Goal: Transaction & Acquisition: Purchase product/service

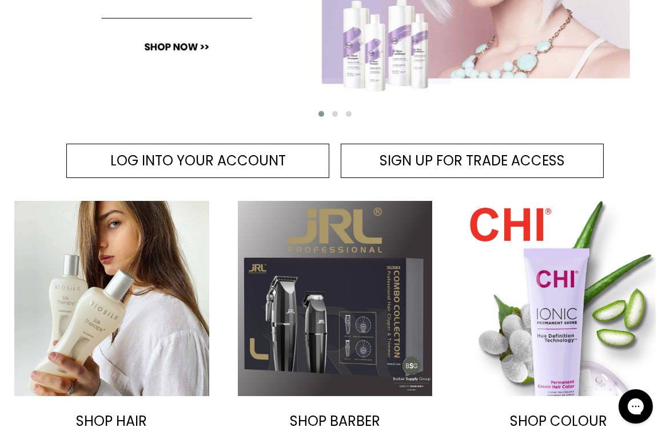
scroll to position [394, 0]
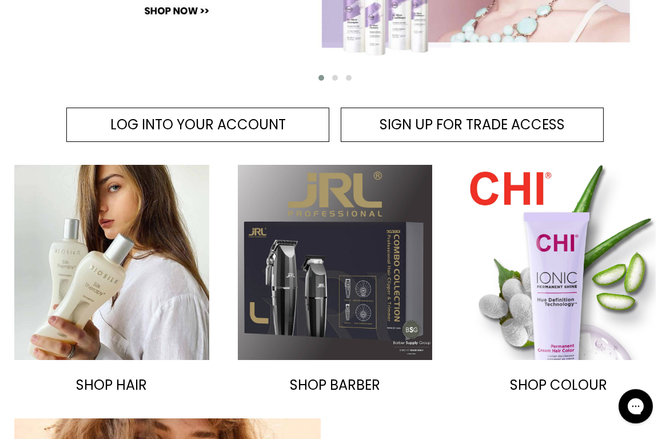
click at [259, 122] on span "LOG INTO YOUR ACCOUNT" at bounding box center [198, 124] width 176 height 19
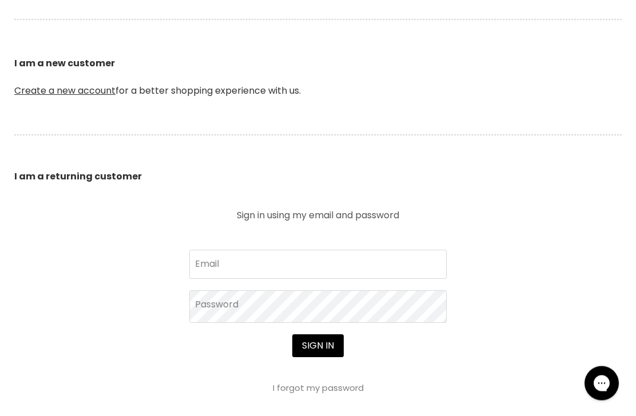
scroll to position [293, 0]
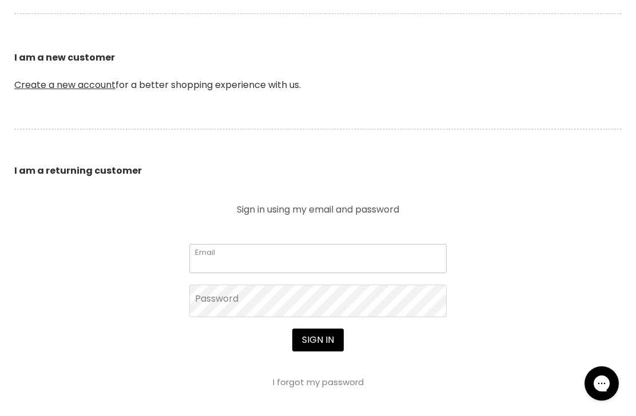
click at [370, 248] on input "Email" at bounding box center [317, 258] width 257 height 29
type input "deborahbeer01@gmail.com"
click at [317, 341] on button "Sign in" at bounding box center [317, 340] width 51 height 23
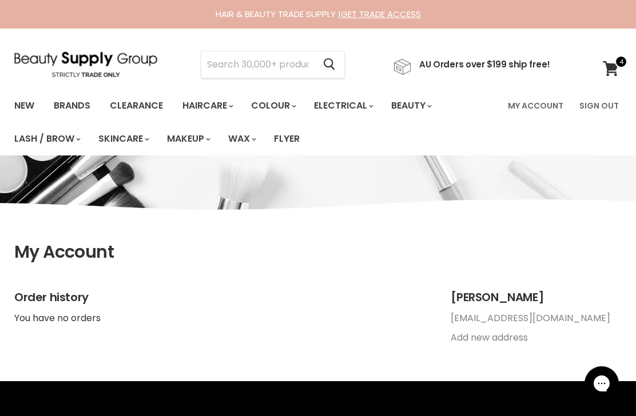
click at [299, 62] on input "Search" at bounding box center [257, 64] width 113 height 26
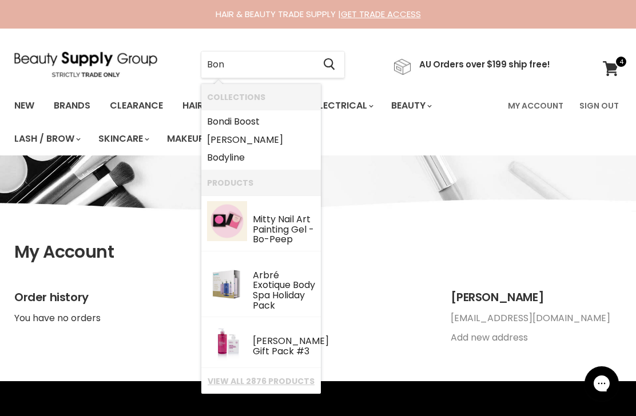
type input "Bond"
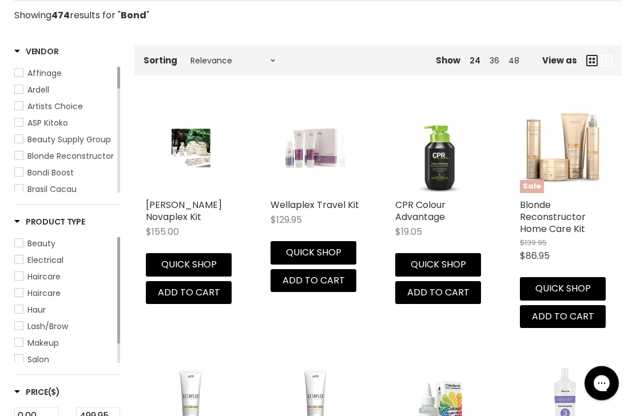
scroll to position [208, 0]
click at [426, 210] on link "CPR Colour Advantage" at bounding box center [420, 210] width 50 height 25
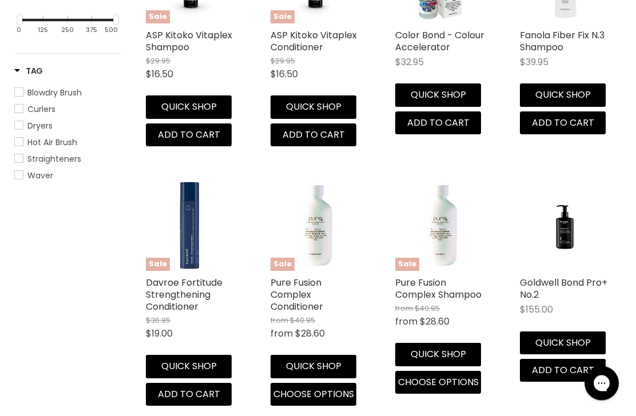
scroll to position [638, 0]
click at [577, 281] on link "Goldwell Bond Pro+ No.2" at bounding box center [564, 288] width 88 height 25
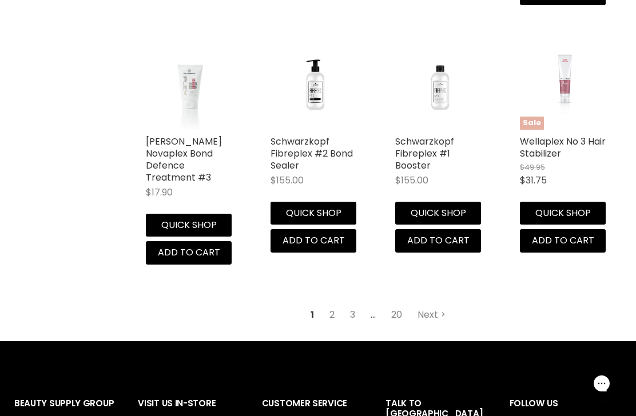
scroll to position [1546, 0]
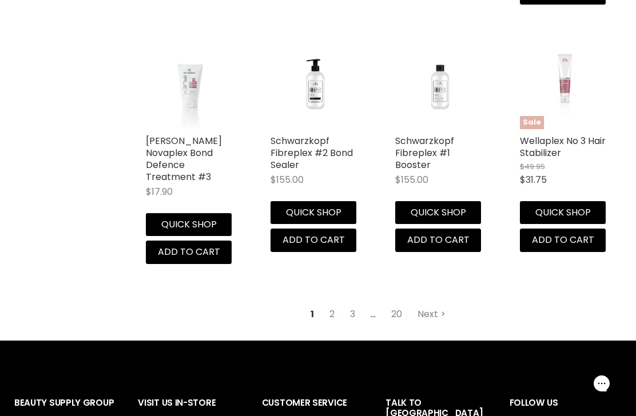
click at [432, 308] on link "Next" at bounding box center [431, 314] width 41 height 21
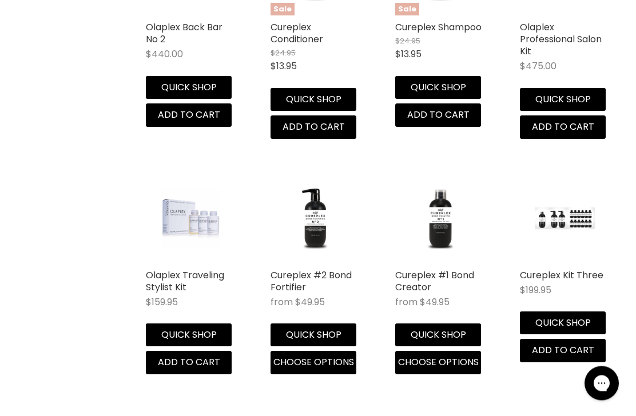
scroll to position [1425, 0]
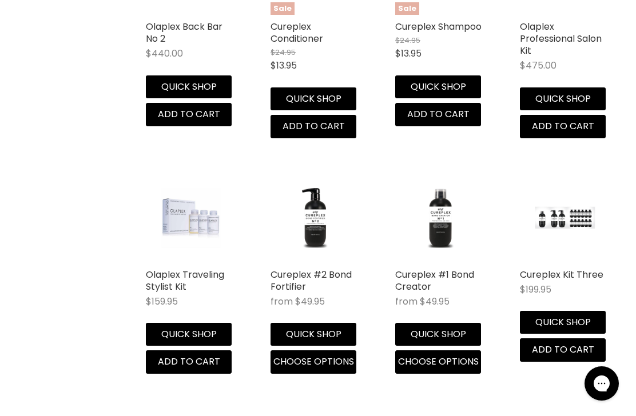
click at [430, 289] on link "Cureplex #1 Bond Creator" at bounding box center [434, 280] width 79 height 25
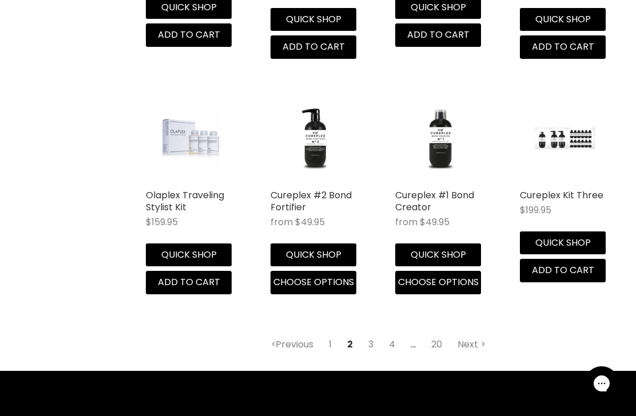
click at [483, 355] on link "Next" at bounding box center [471, 345] width 41 height 21
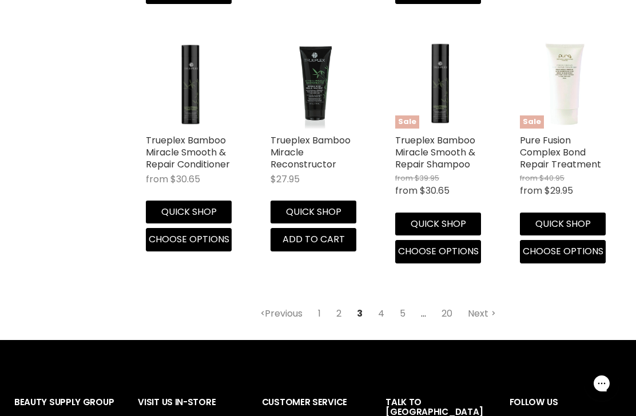
scroll to position [1604, 0]
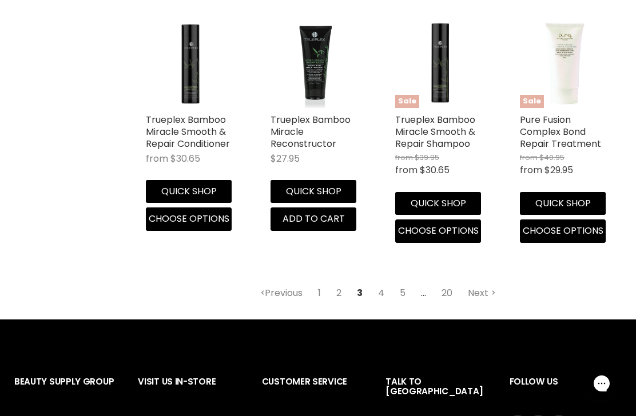
click at [483, 283] on link "Next" at bounding box center [482, 293] width 41 height 21
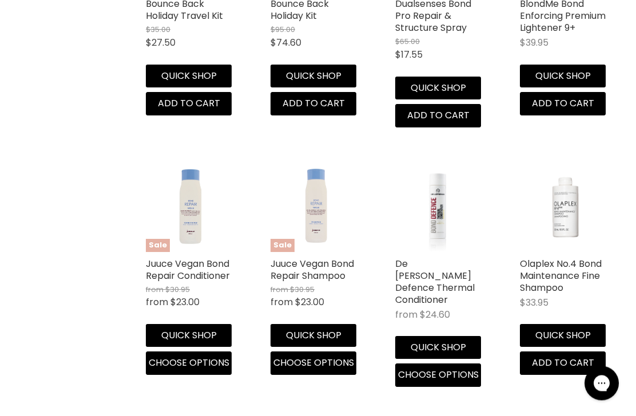
scroll to position [1490, 0]
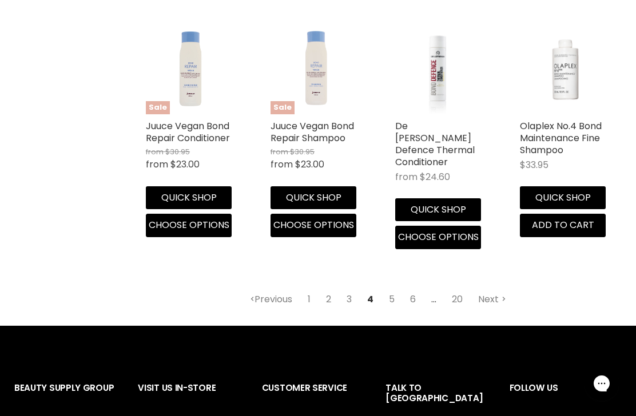
click at [495, 289] on link "Next" at bounding box center [492, 299] width 41 height 21
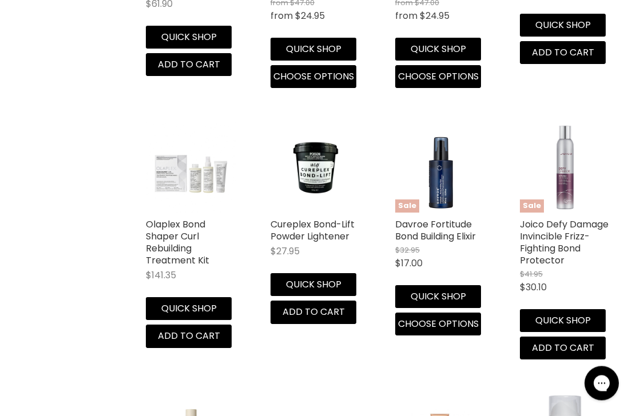
scroll to position [1326, 0]
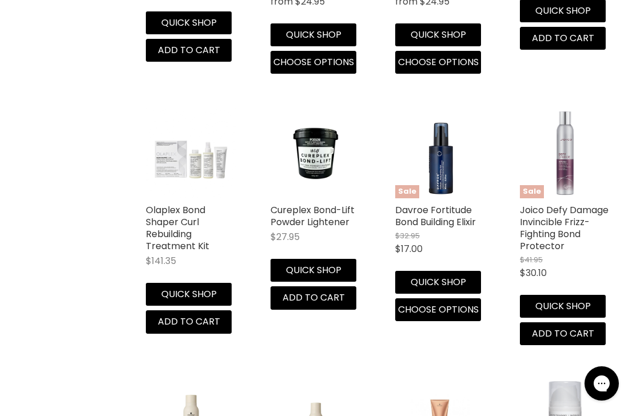
click at [451, 204] on link "Davroe Fortitude Bond Building Elixir" at bounding box center [435, 216] width 81 height 25
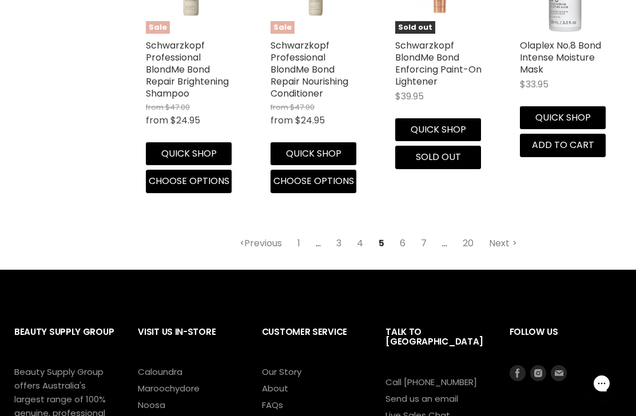
scroll to position [1823, 0]
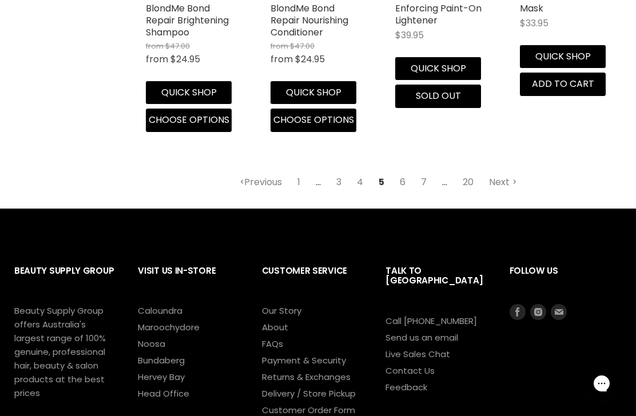
click at [501, 177] on link "Next" at bounding box center [503, 182] width 41 height 21
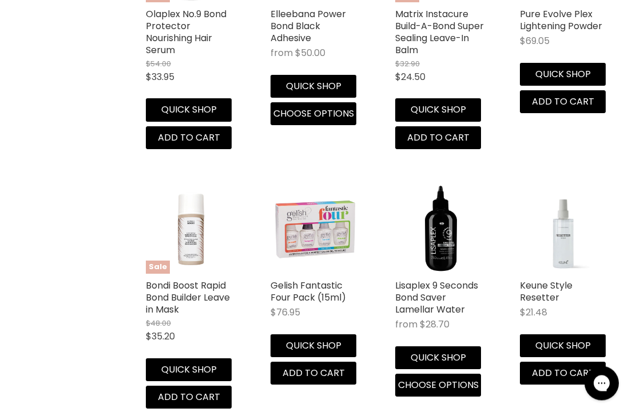
scroll to position [955, 0]
click at [161, 283] on link "Bondi Boost Rapid Bond Builder Leave in Mask" at bounding box center [188, 297] width 84 height 37
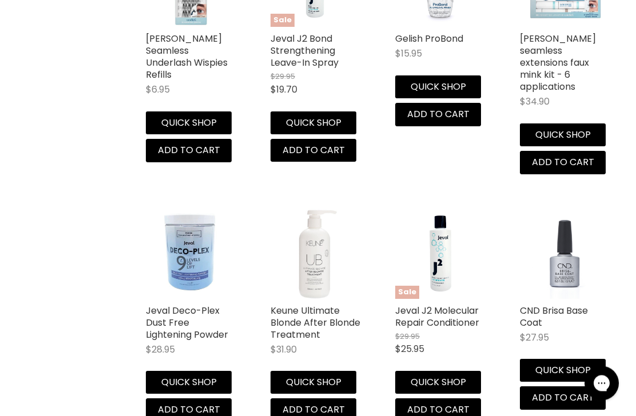
scroll to position [1471, 0]
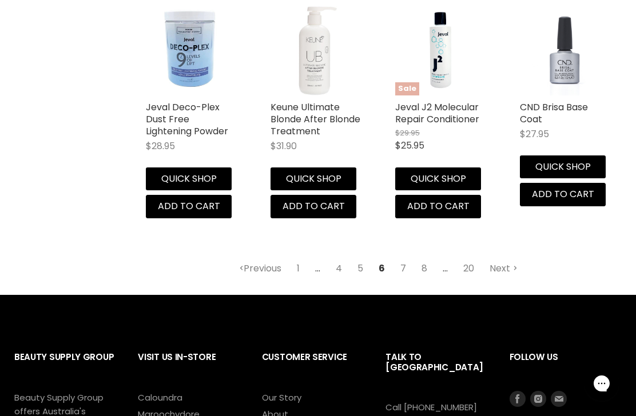
click at [502, 259] on link "Next" at bounding box center [503, 269] width 41 height 21
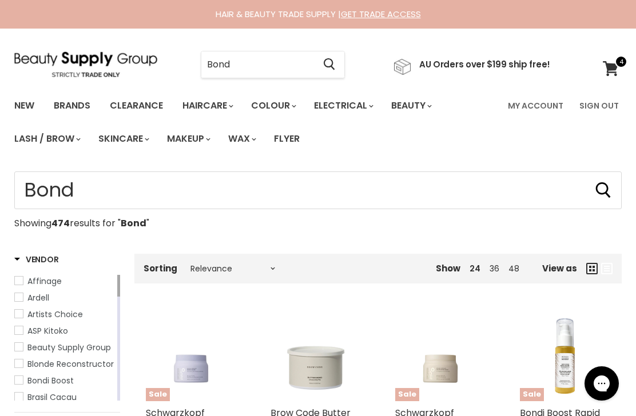
scroll to position [1137, 0]
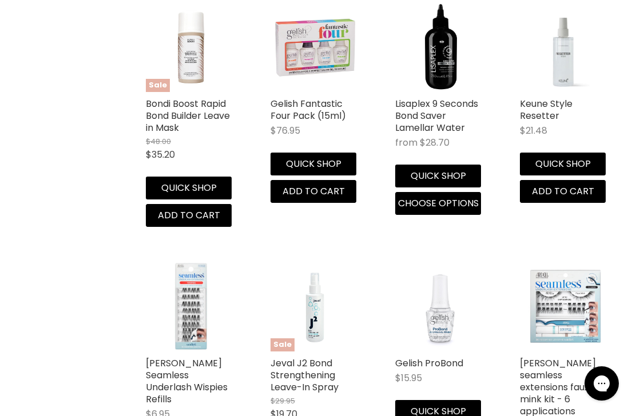
click at [191, 104] on link "Bondi Boost Rapid Bond Builder Leave in Mask" at bounding box center [188, 115] width 84 height 37
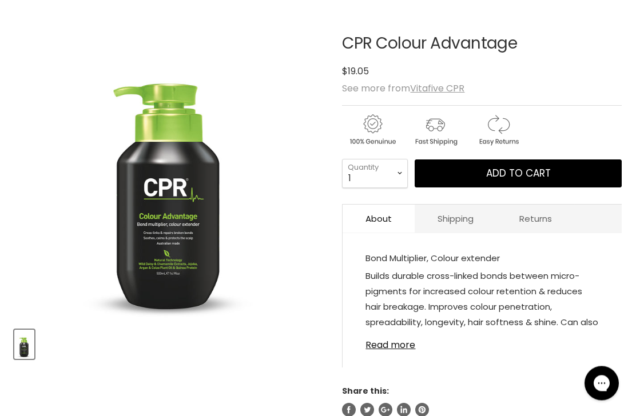
scroll to position [213, 0]
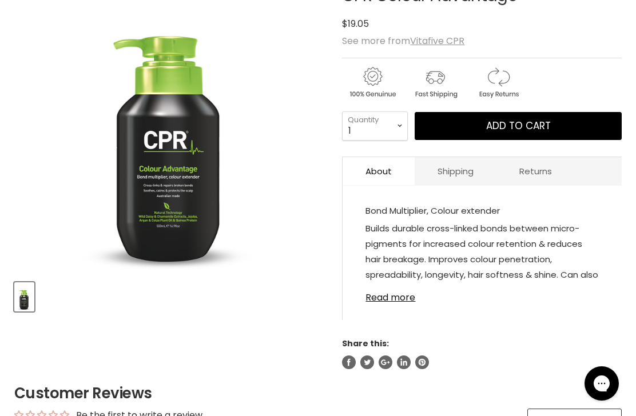
click at [403, 295] on link "Read more" at bounding box center [482, 294] width 233 height 17
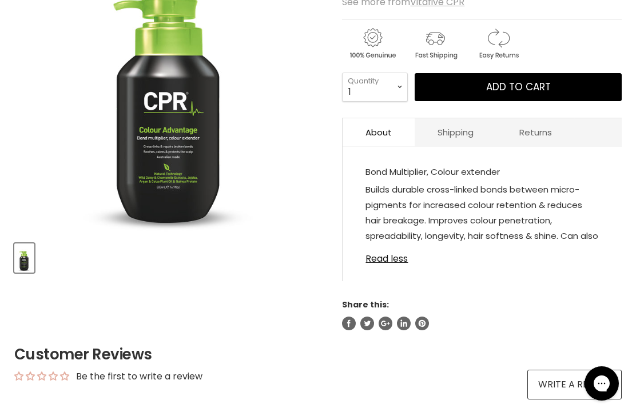
scroll to position [251, 0]
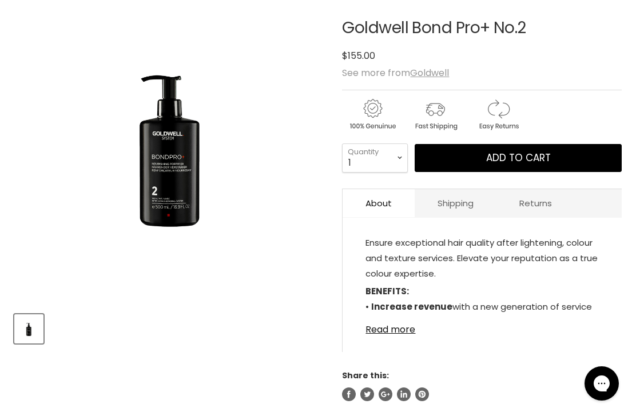
scroll to position [185, 0]
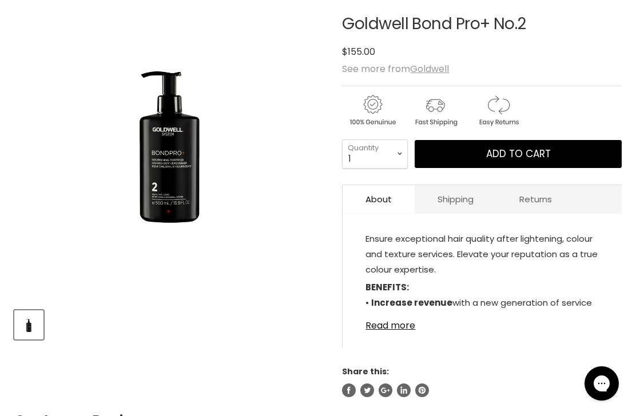
click at [398, 331] on link "Read more" at bounding box center [482, 322] width 233 height 17
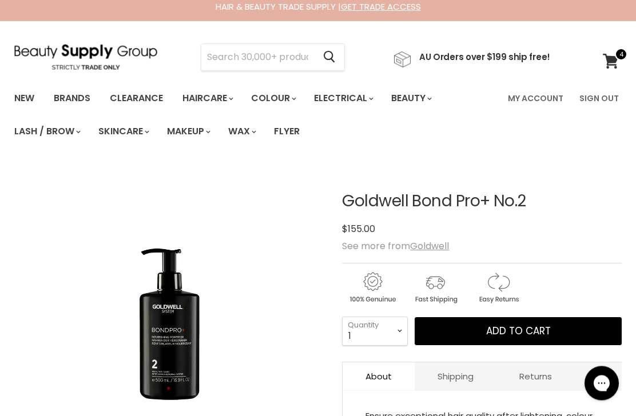
scroll to position [0, 0]
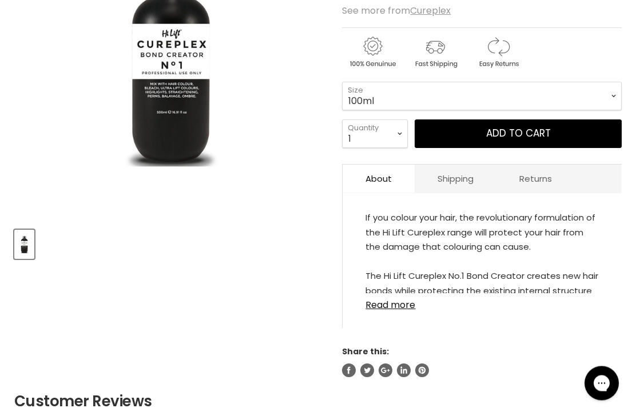
scroll to position [265, 0]
click at [402, 309] on link "Read more" at bounding box center [482, 301] width 233 height 17
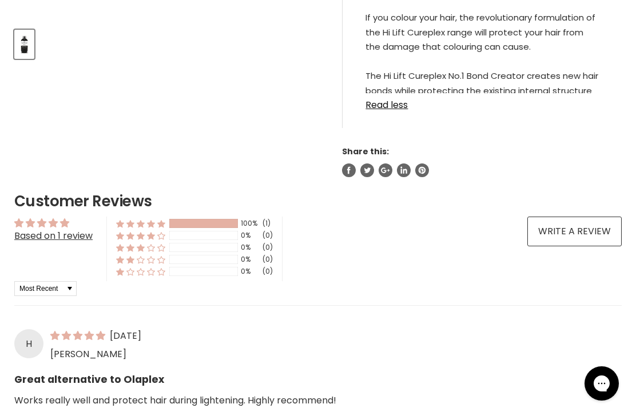
scroll to position [465, 0]
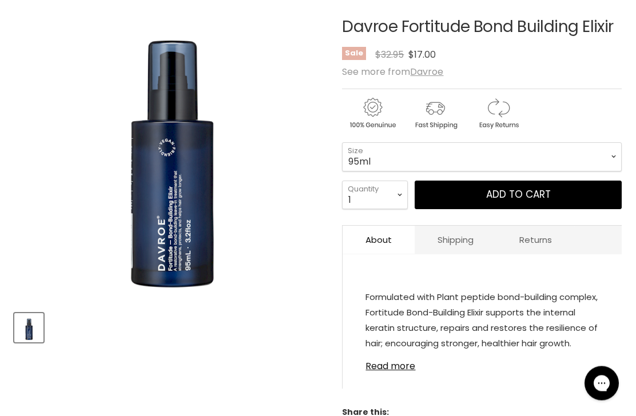
scroll to position [182, 0]
click at [410, 367] on link "Read more" at bounding box center [482, 363] width 233 height 17
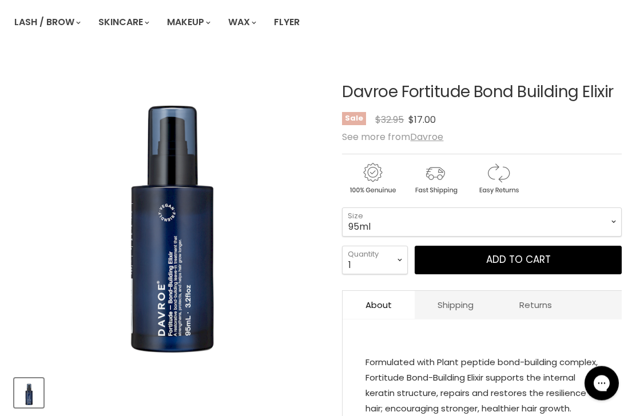
scroll to position [105, 0]
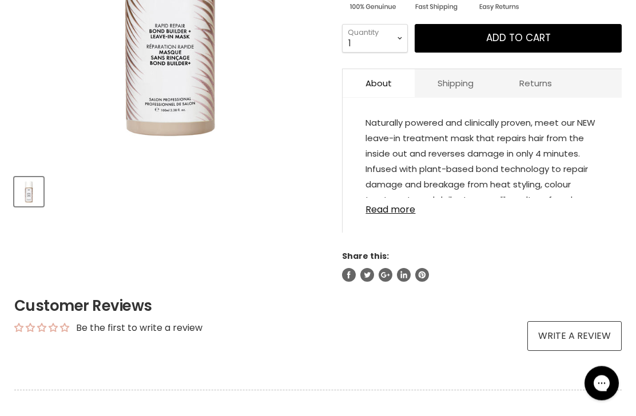
scroll to position [318, 0]
click at [402, 212] on link "Read more" at bounding box center [482, 206] width 233 height 17
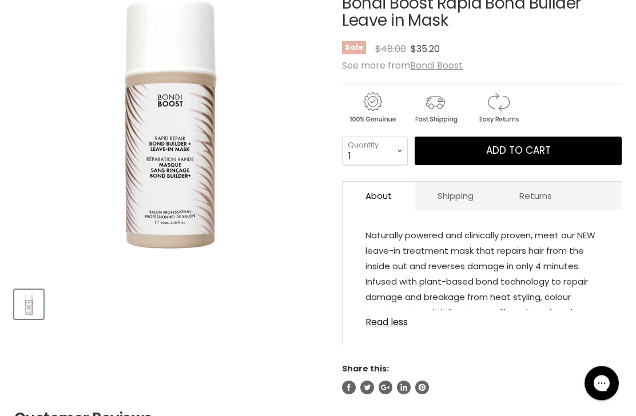
scroll to position [192, 0]
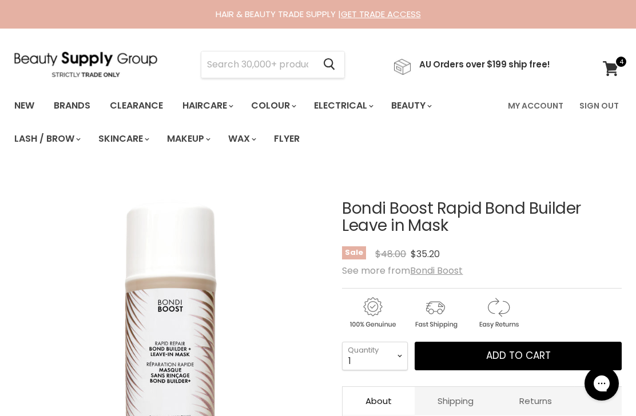
click at [613, 74] on icon at bounding box center [611, 68] width 16 height 15
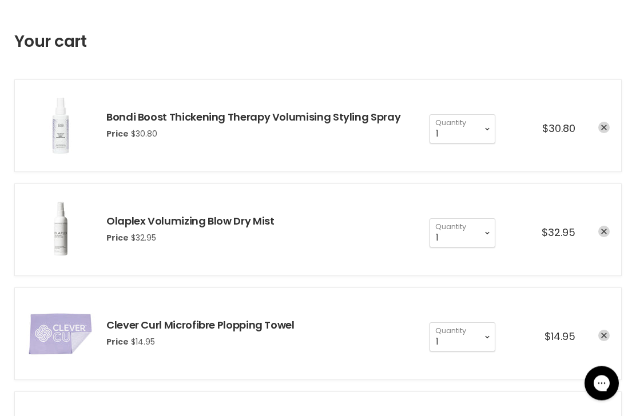
scroll to position [163, 0]
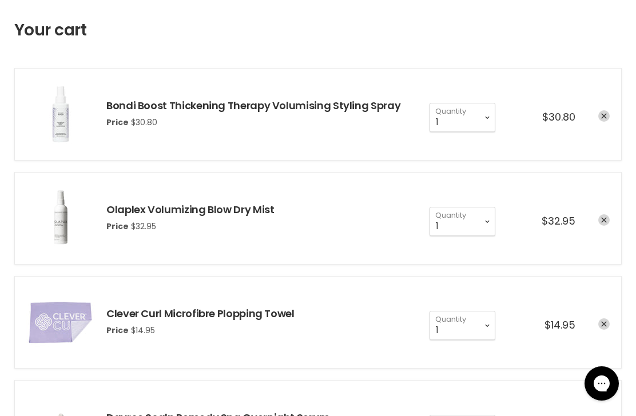
click at [617, 225] on li "Olaplex Volumizing Blow Dry Mist Price $32.95 1 2 3 4 5 6 7 8 9" at bounding box center [317, 218] width 607 height 93
click at [605, 223] on icon "remove Olaplex Volumizing Blow Dry Mist" at bounding box center [604, 220] width 6 height 6
click at [610, 179] on li "Olaplex Volumizing Blow Dry Mist Price $32.95 1 2 3 4 5 6 7 8 9" at bounding box center [317, 218] width 607 height 93
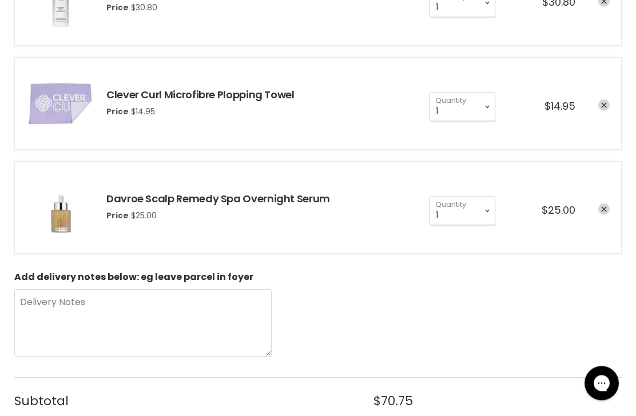
scroll to position [278, 0]
click at [607, 204] on link "remove Davroe Scalp Remedy Spa Overnight Serum" at bounding box center [603, 209] width 11 height 11
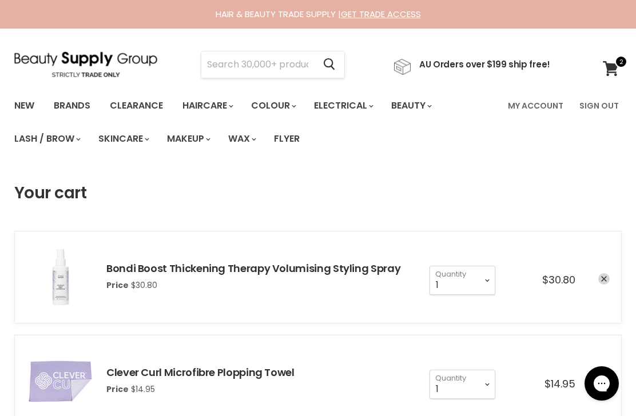
click at [269, 67] on input "Search" at bounding box center [257, 64] width 113 height 26
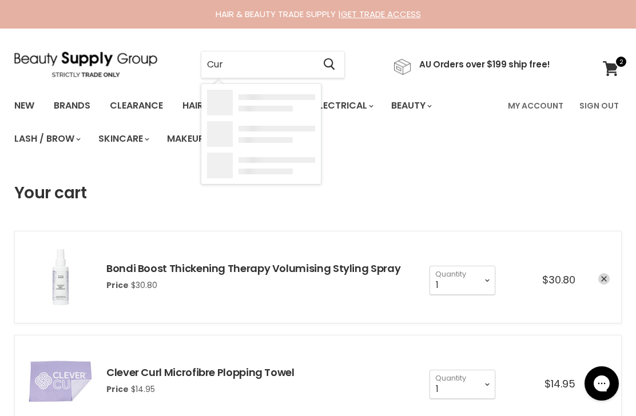
type input "Cura"
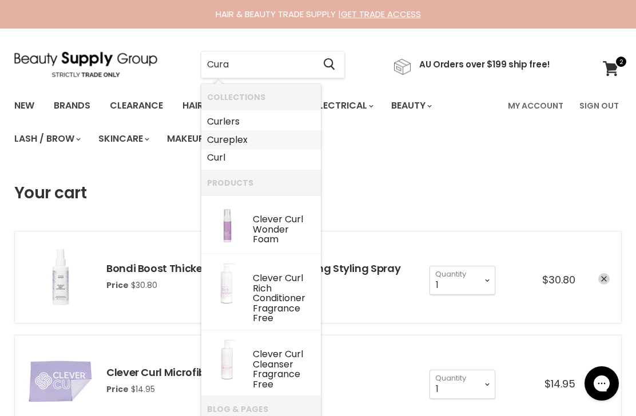
click at [238, 140] on link "Cureplex" at bounding box center [261, 140] width 108 height 18
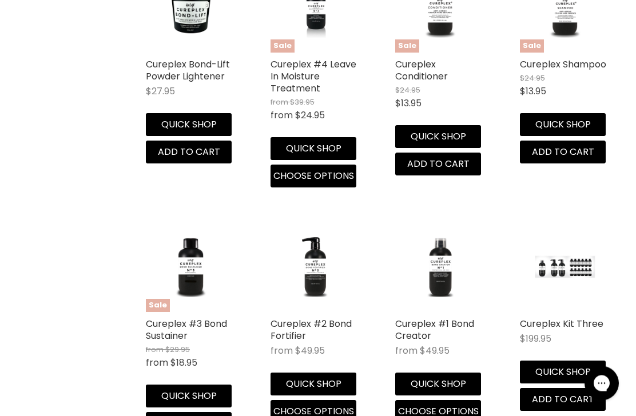
scroll to position [579, 0]
click at [438, 318] on link "Cureplex #1 Bond Creator" at bounding box center [434, 329] width 79 height 25
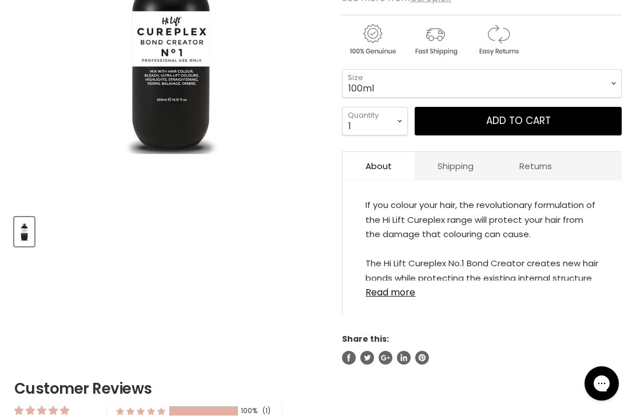
scroll to position [292, 0]
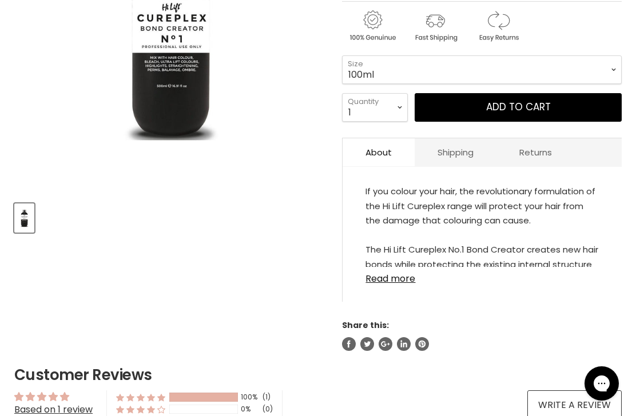
click at [391, 284] on link "Read more" at bounding box center [482, 275] width 233 height 17
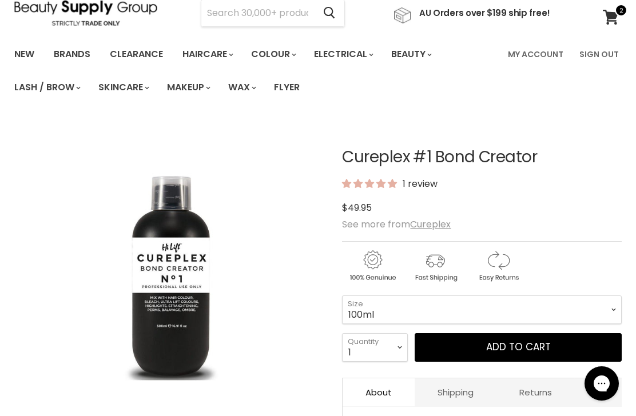
scroll to position [0, 0]
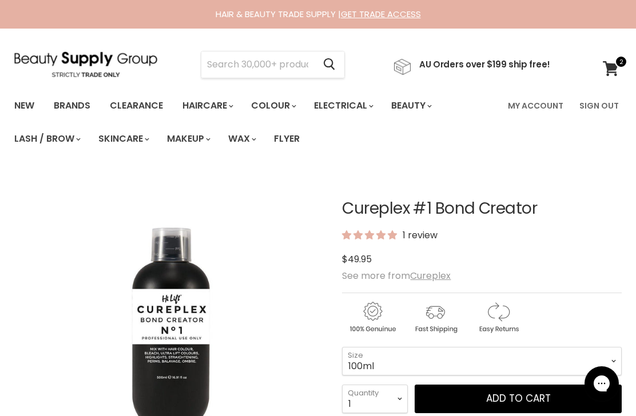
click at [581, 255] on div "$49.95" at bounding box center [482, 259] width 280 height 15
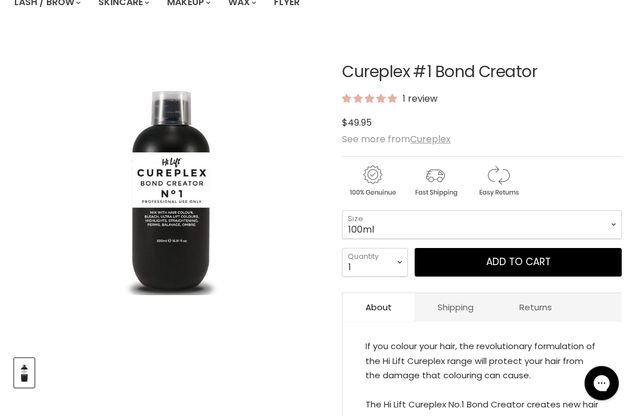
scroll to position [141, 0]
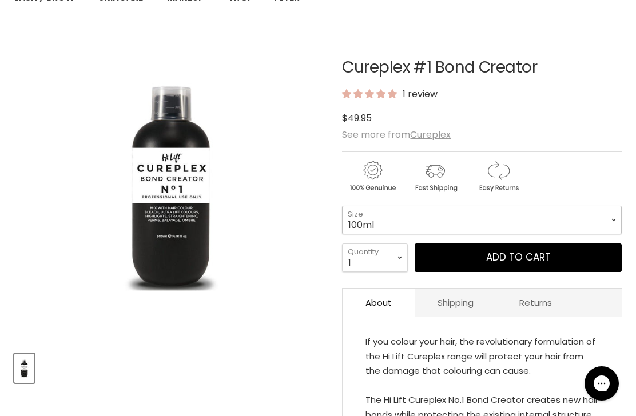
click at [602, 220] on select "100ml 500ml" at bounding box center [482, 220] width 280 height 29
click at [594, 228] on select "100ml 500ml" at bounding box center [482, 220] width 280 height 29
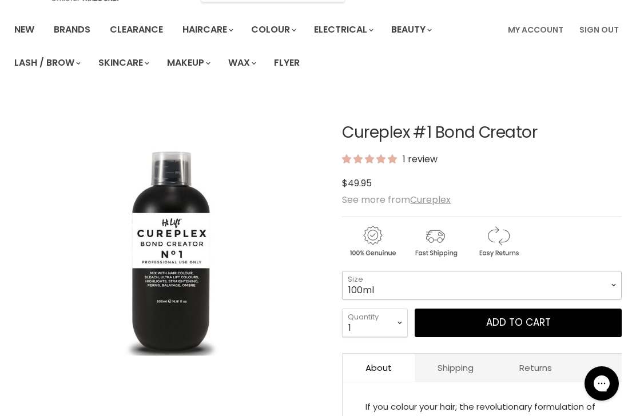
scroll to position [92, 0]
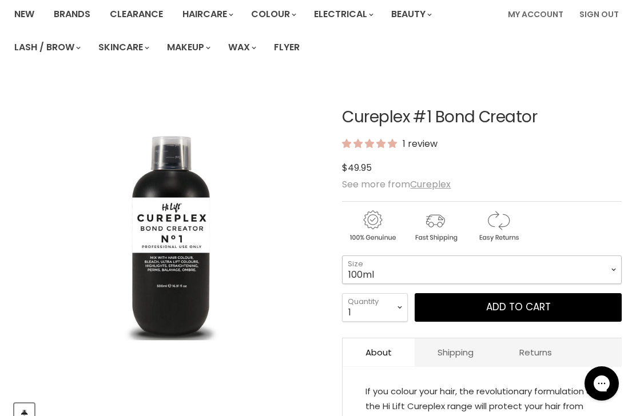
click at [598, 271] on select "100ml 500ml" at bounding box center [482, 270] width 280 height 29
click at [578, 270] on select "100ml 500ml" at bounding box center [482, 270] width 280 height 29
click at [555, 273] on select "100ml 500ml" at bounding box center [482, 270] width 280 height 29
select select "500ml"
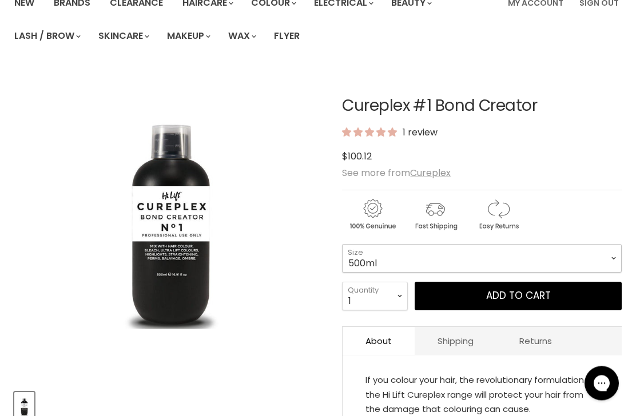
scroll to position [104, 0]
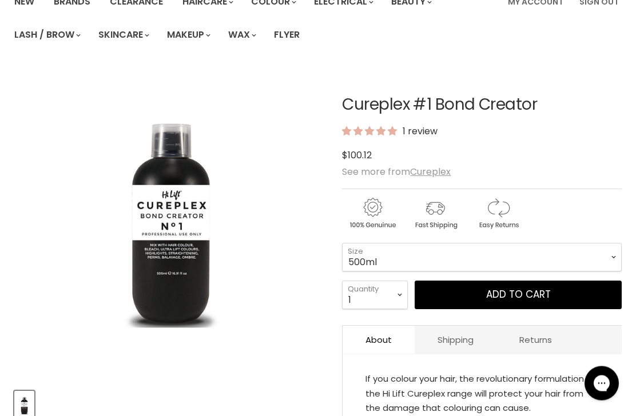
click at [510, 298] on button "Add to cart" at bounding box center [518, 295] width 207 height 29
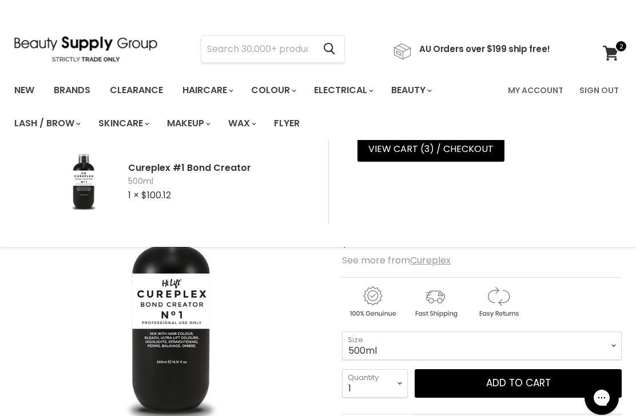
scroll to position [0, 0]
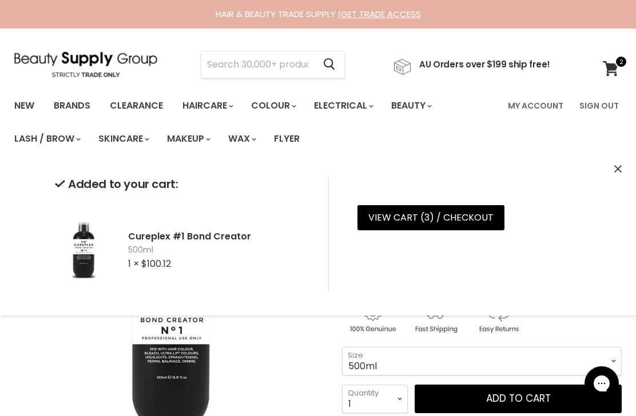
click at [287, 70] on input "Search" at bounding box center [257, 64] width 113 height 26
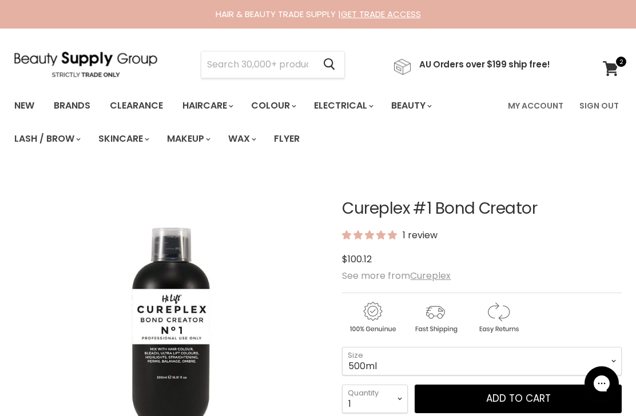
click at [273, 62] on input "Search" at bounding box center [257, 64] width 113 height 26
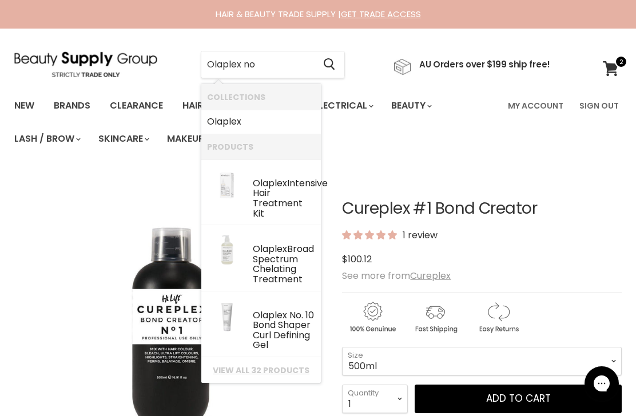
type input "Olaplex no 1"
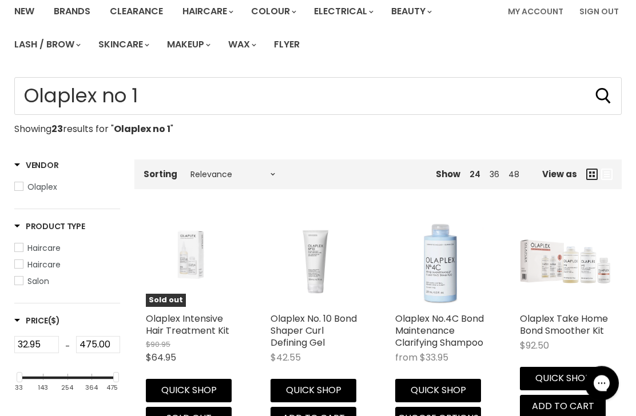
scroll to position [94, 0]
click at [208, 323] on link "Olaplex Intensive Hair Treatment Kit" at bounding box center [188, 324] width 84 height 25
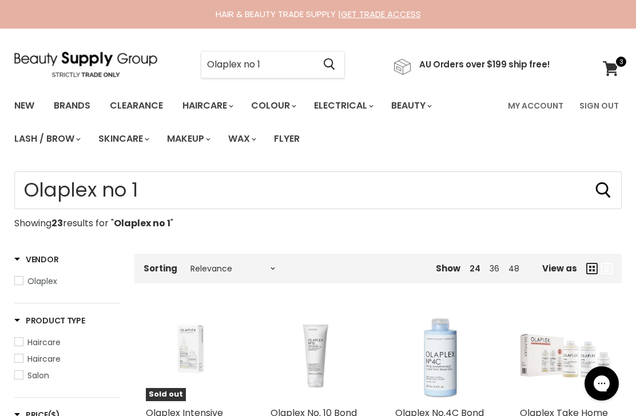
click at [298, 63] on input "Olaplex no 1" at bounding box center [257, 64] width 113 height 26
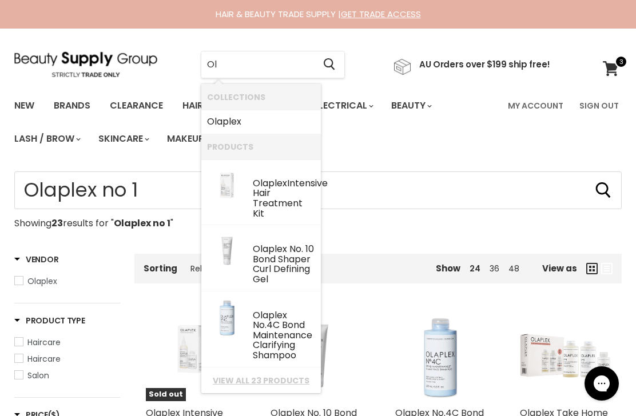
type input "O"
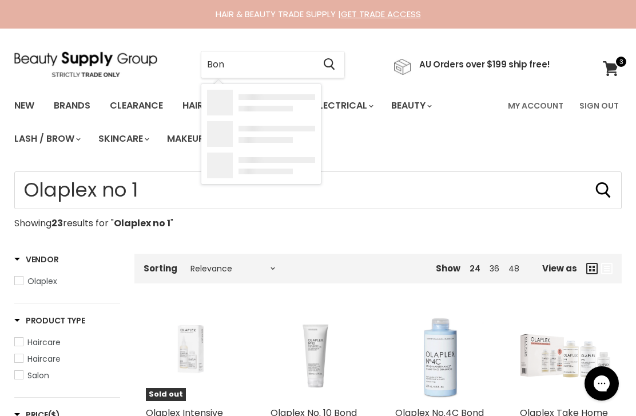
type input "Bond"
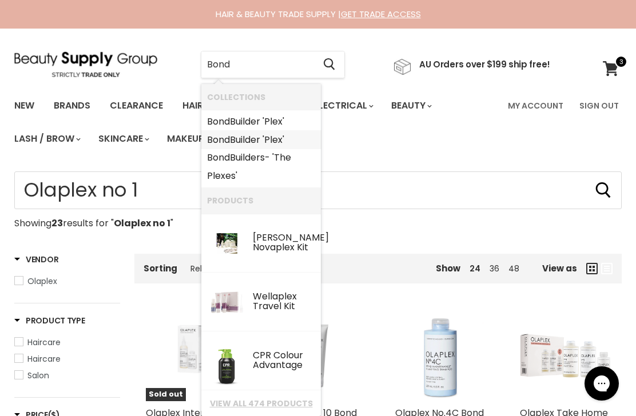
click at [256, 140] on link "Bond Builder 'Plex'" at bounding box center [261, 140] width 108 height 18
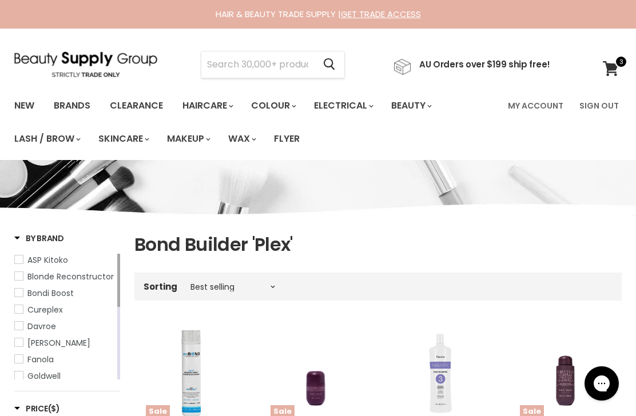
click at [277, 63] on input "Search" at bounding box center [257, 64] width 113 height 26
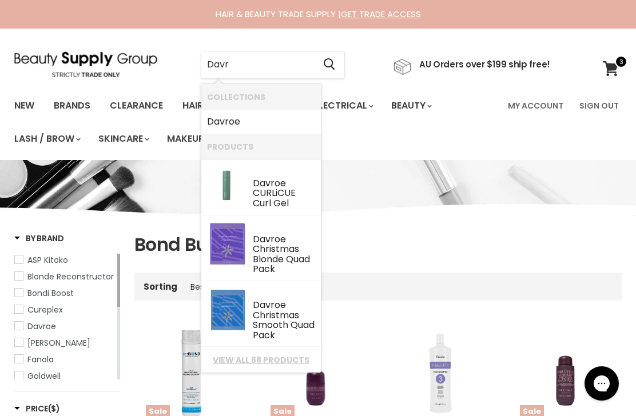
type input "Davro"
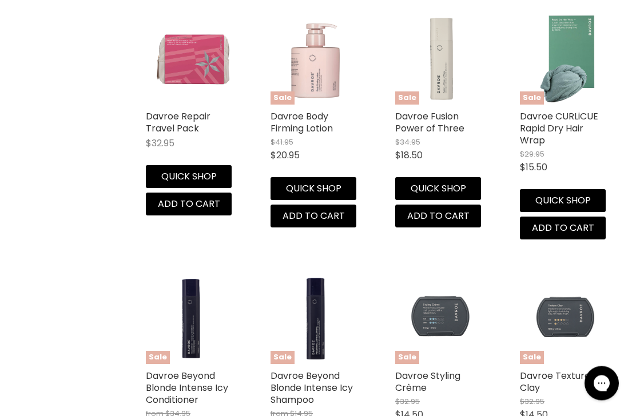
scroll to position [780, 0]
click at [573, 129] on link "Davroe CURLiCUE Rapid Dry Hair Wrap" at bounding box center [559, 128] width 78 height 37
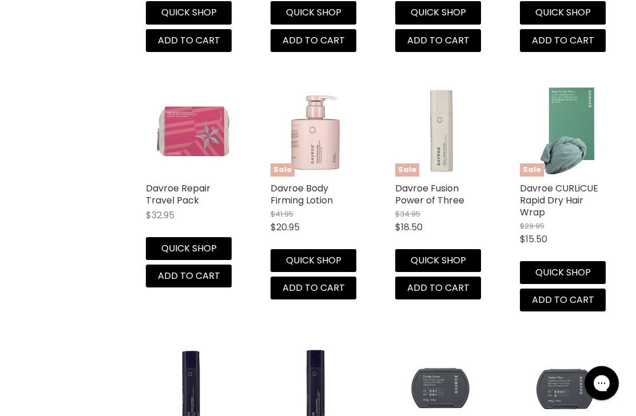
scroll to position [716, 0]
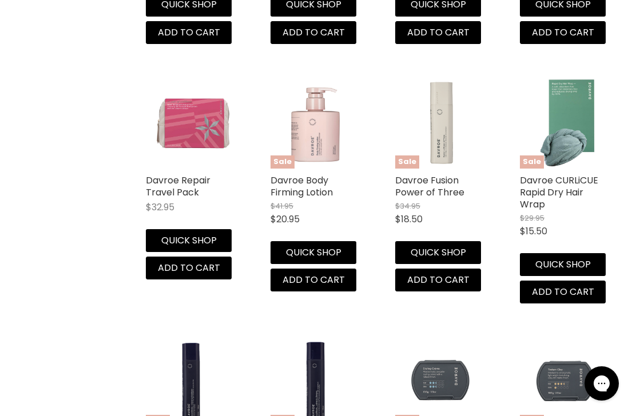
click at [444, 185] on link "Davroe Fusion Power of Three" at bounding box center [429, 186] width 69 height 25
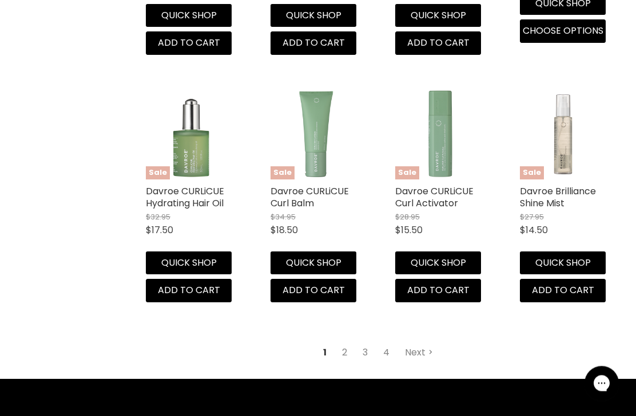
scroll to position [1473, 0]
click at [428, 352] on span "Main content" at bounding box center [430, 353] width 5 height 2
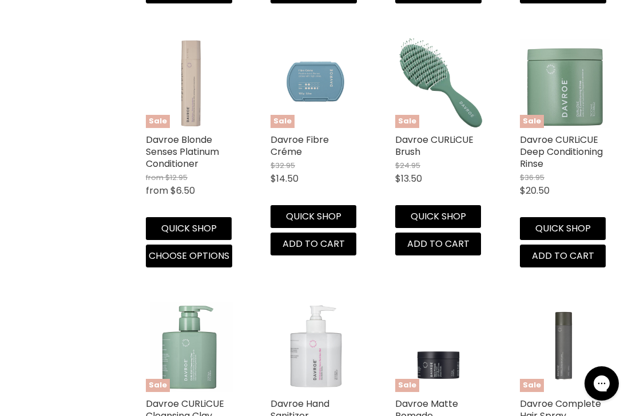
scroll to position [271, 0]
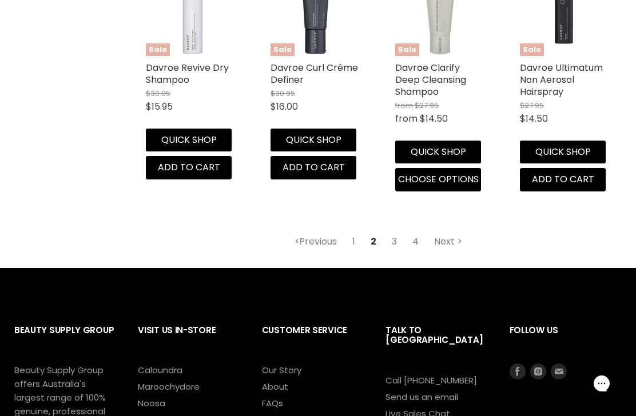
click at [444, 236] on link "Next" at bounding box center [448, 242] width 41 height 21
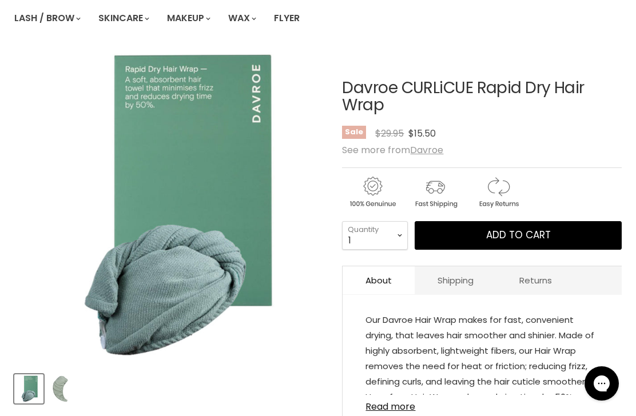
scroll to position [133, 0]
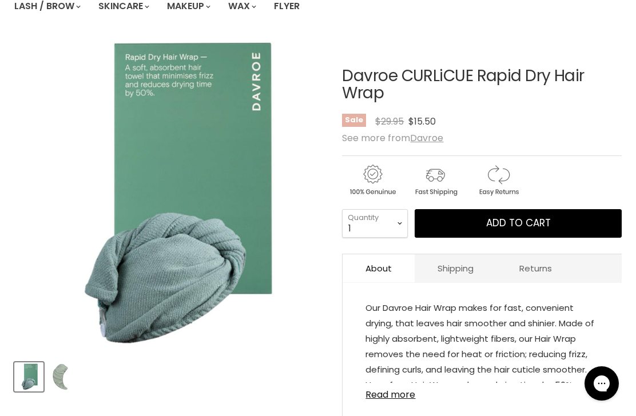
click at [65, 383] on img "Product thumbnails" at bounding box center [61, 377] width 27 height 27
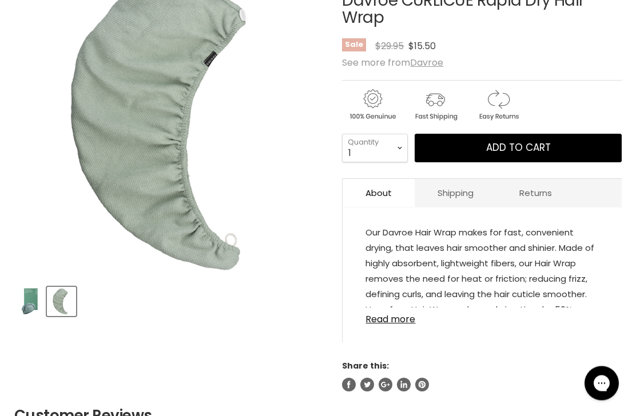
scroll to position [208, 0]
click at [402, 325] on link "Read more" at bounding box center [482, 316] width 233 height 17
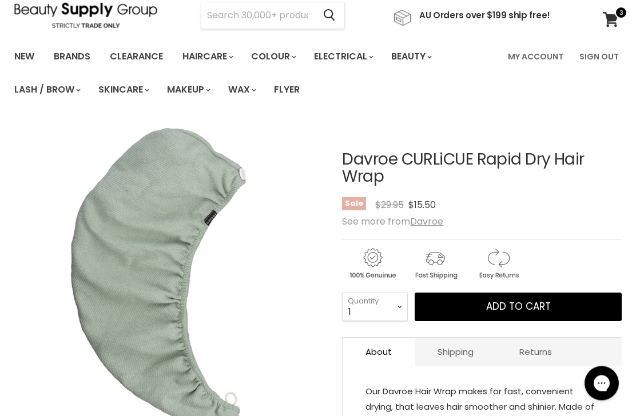
scroll to position [90, 0]
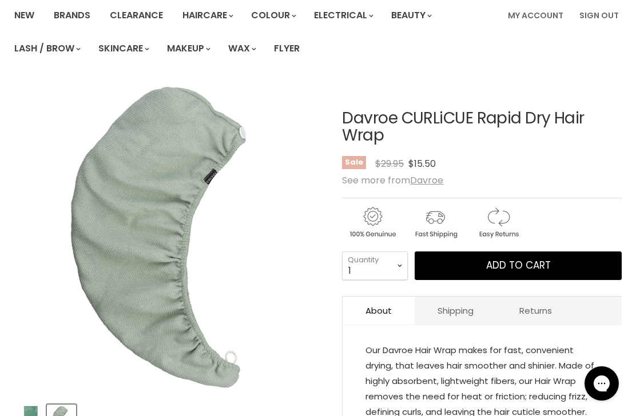
click at [584, 264] on button "Add to cart" at bounding box center [518, 266] width 207 height 29
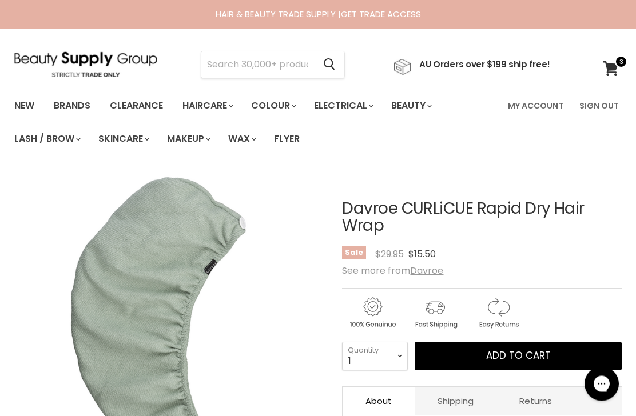
scroll to position [171, 0]
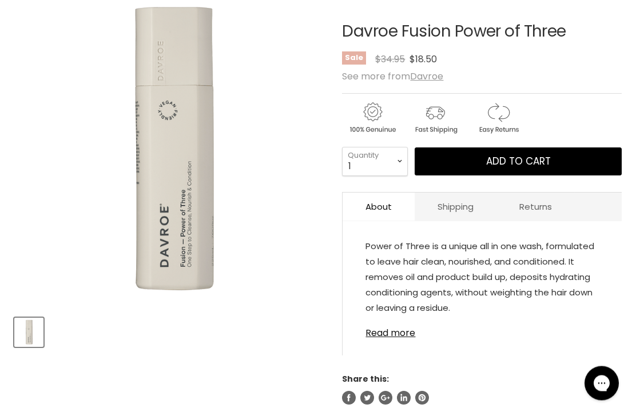
scroll to position [214, 0]
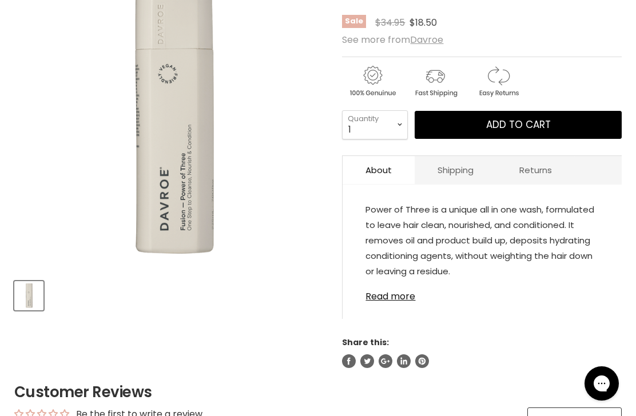
click at [396, 301] on link "Read more" at bounding box center [482, 293] width 233 height 17
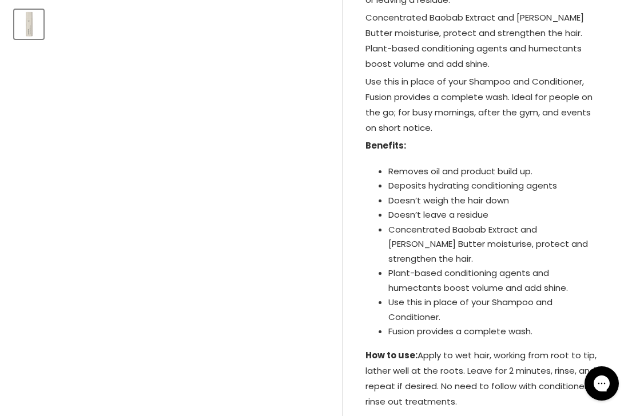
scroll to position [468, 0]
